Goal: Find specific page/section: Find specific page/section

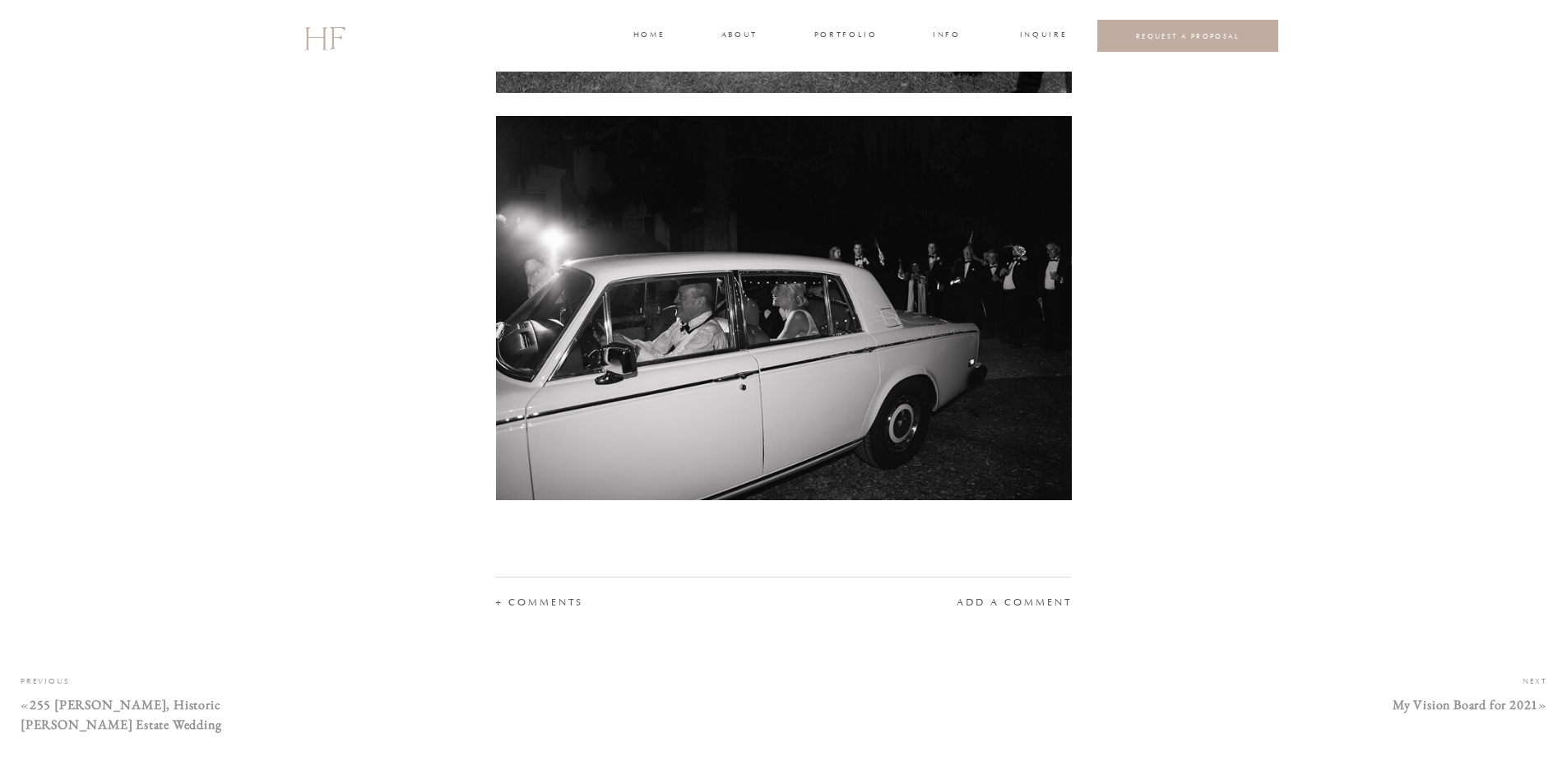
scroll to position [21786, 0]
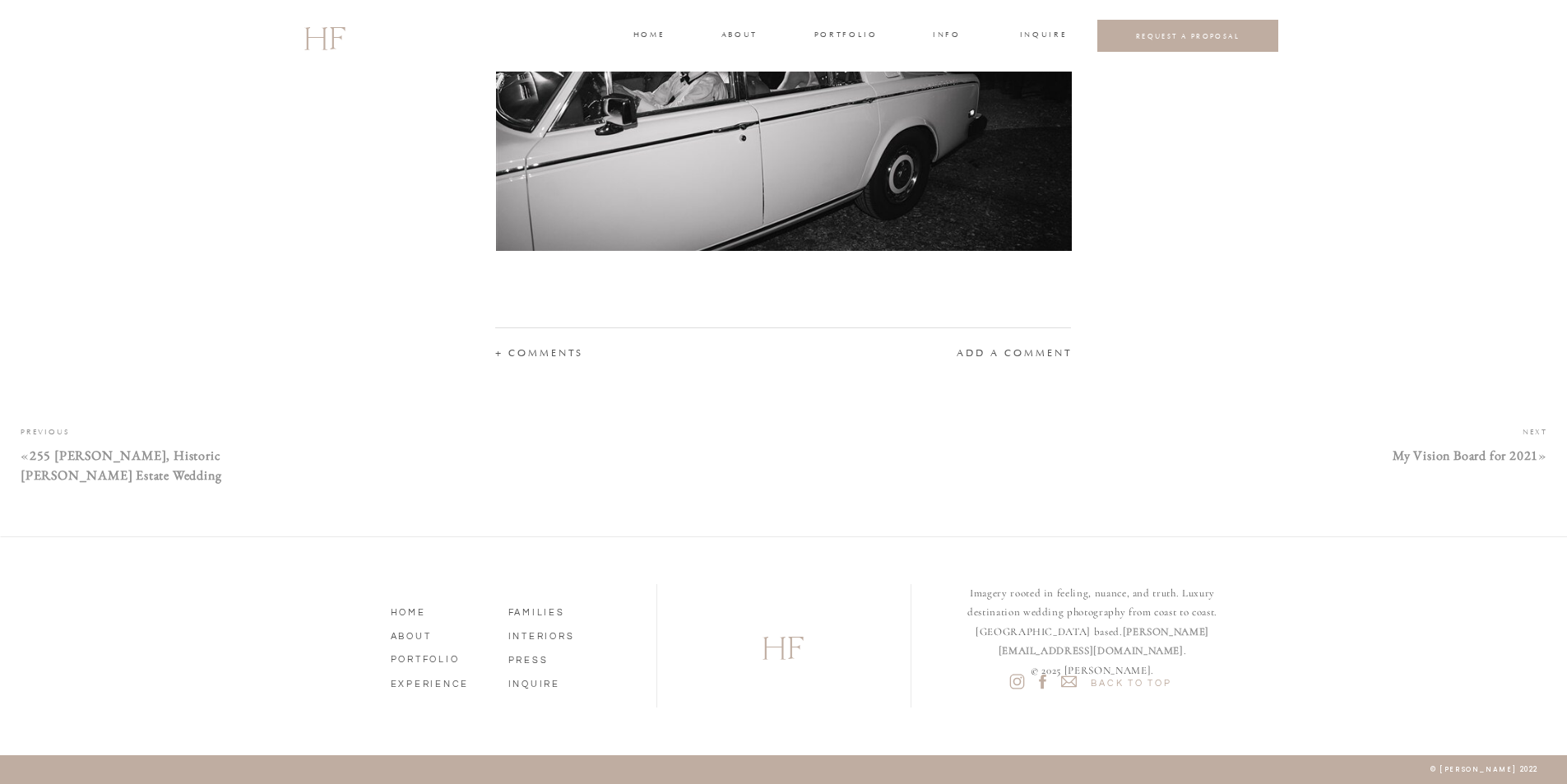
click at [532, 680] on nav "INQUIRE" at bounding box center [555, 682] width 94 height 15
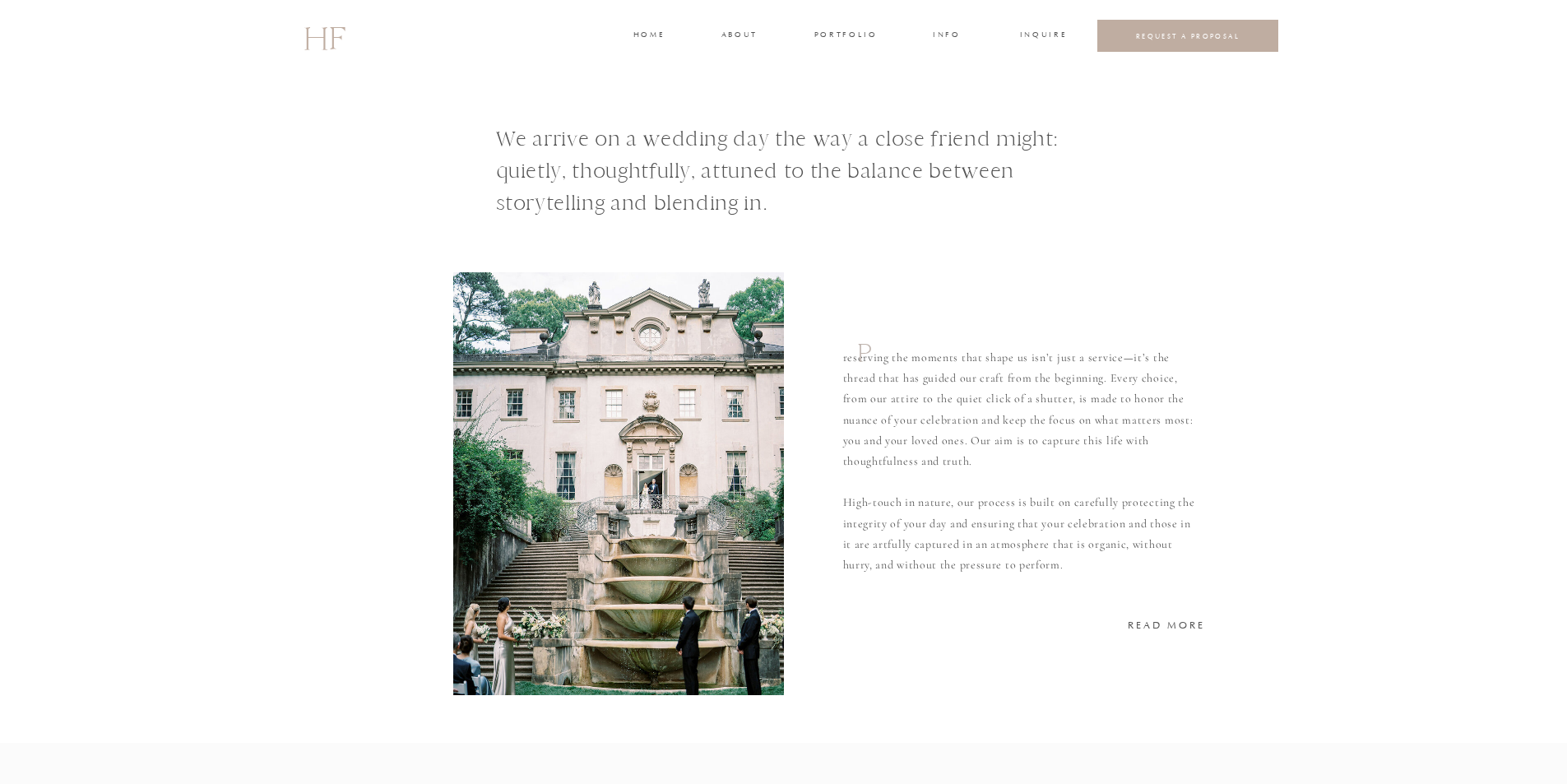
click at [642, 37] on h3 "home" at bounding box center [648, 37] width 31 height 15
